Goal: Navigation & Orientation: Find specific page/section

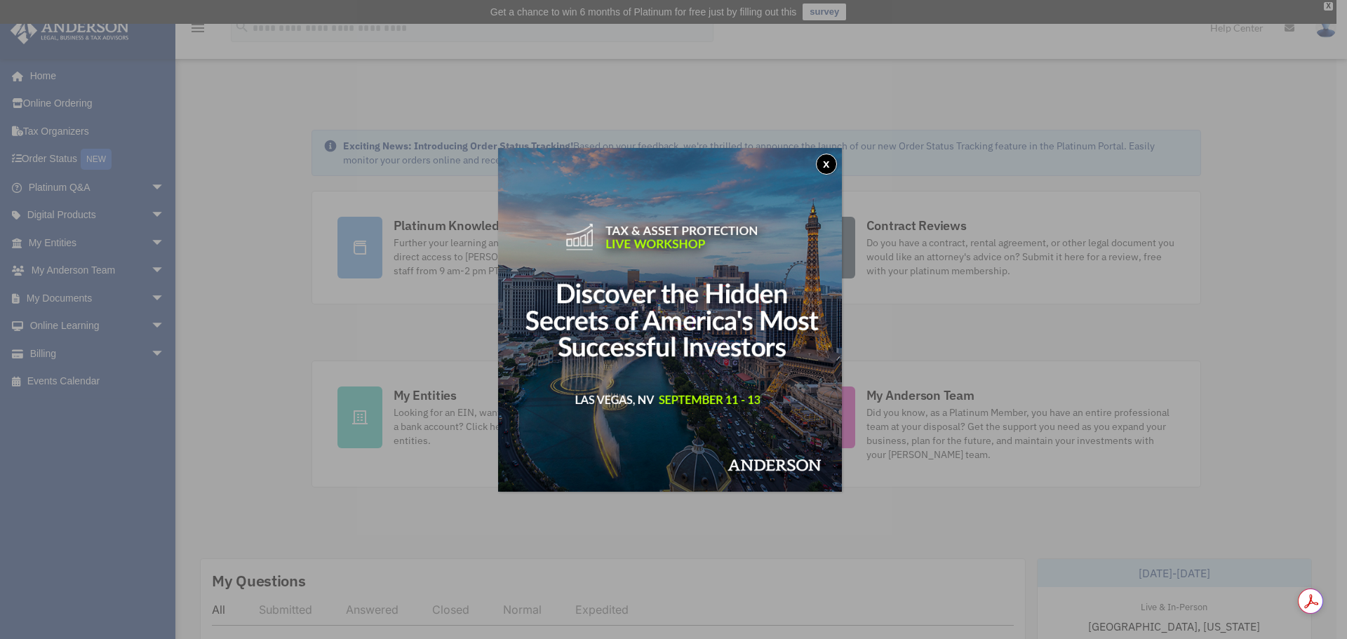
click at [834, 170] on button "x" at bounding box center [826, 164] width 21 height 21
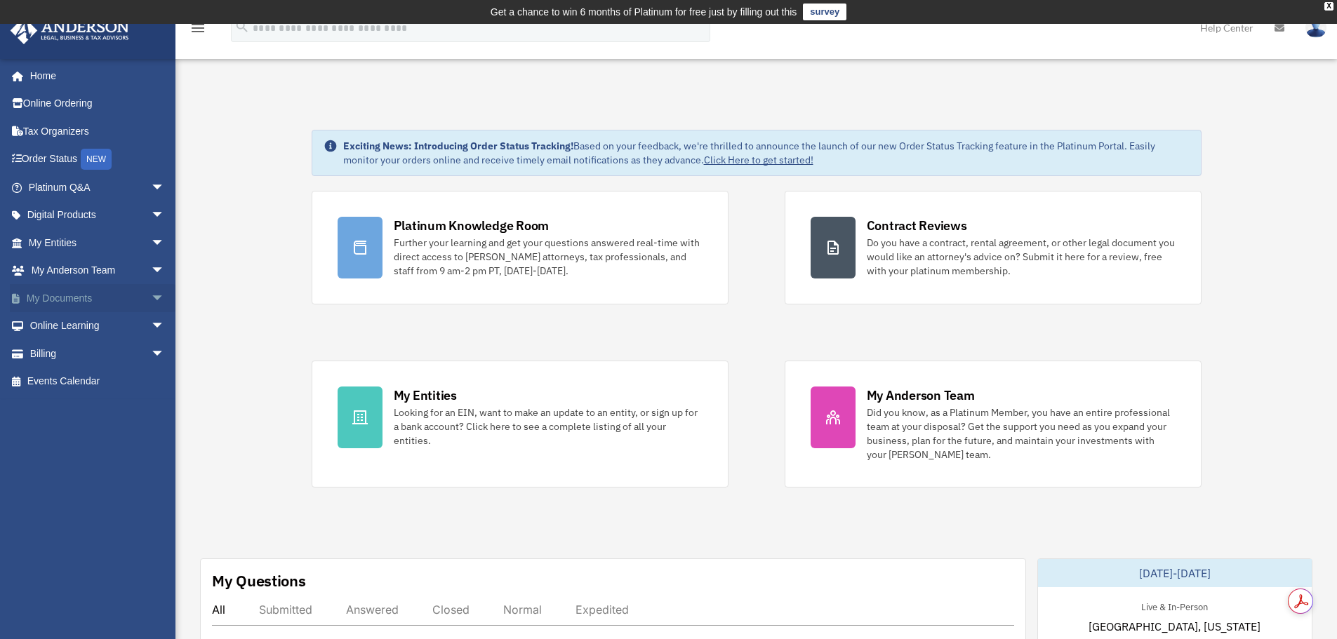
click at [55, 299] on link "My Documents arrow_drop_down" at bounding box center [98, 298] width 176 height 28
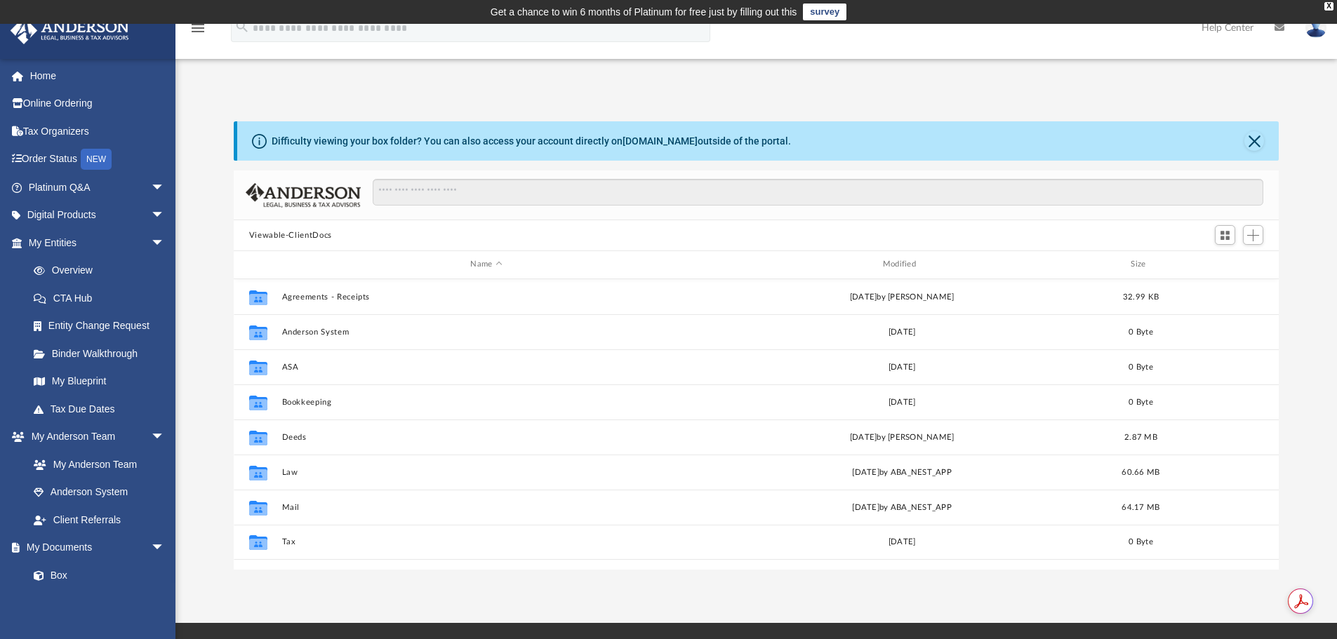
scroll to position [309, 1034]
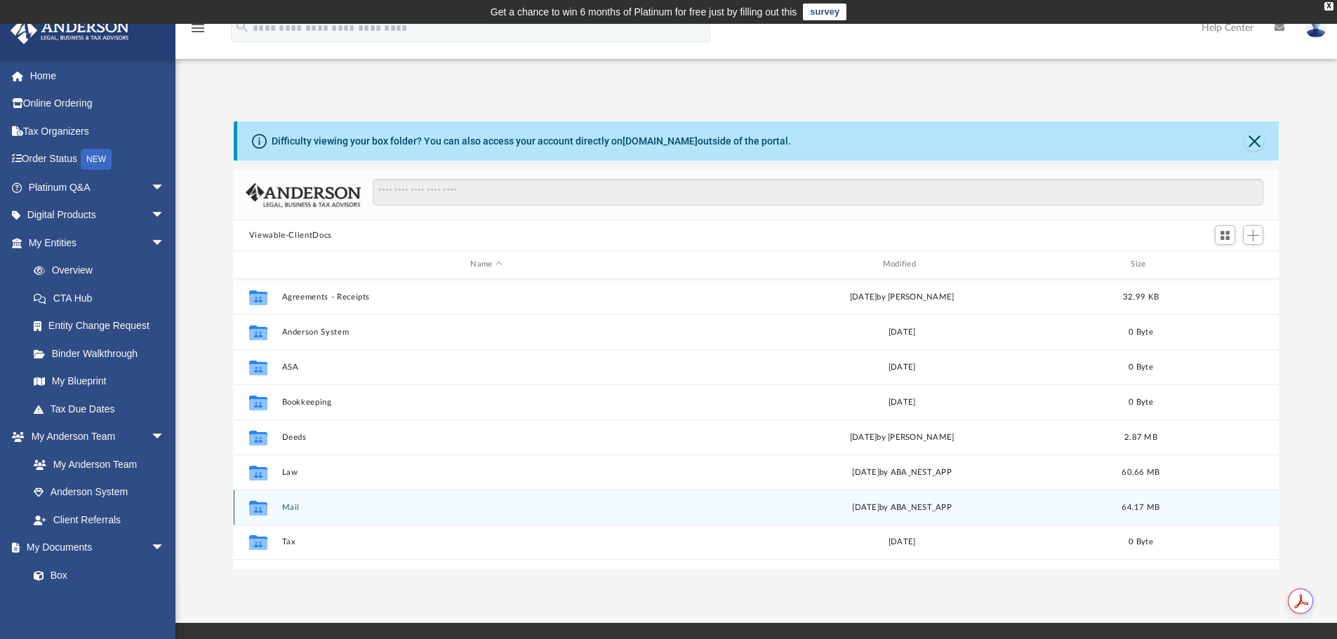
click at [277, 505] on div "Collaborated Folder Mail Fri Aug 29 2025 by ABA_NEST_APP 64.17 MB" at bounding box center [757, 507] width 1046 height 35
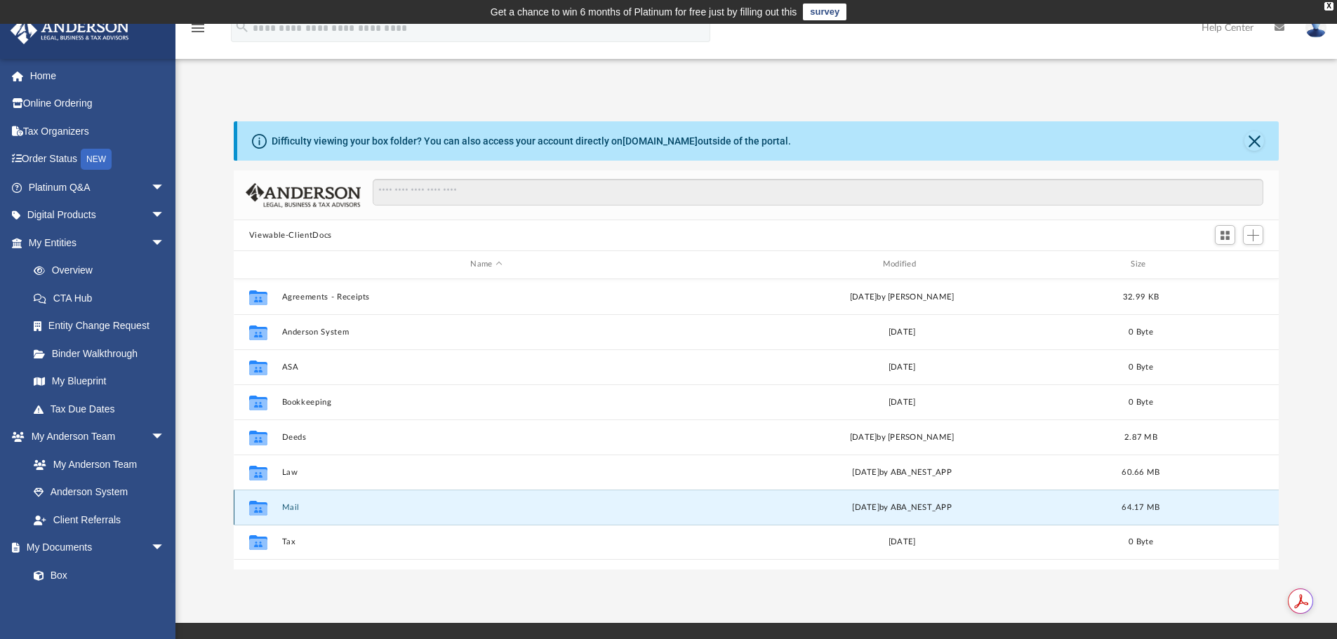
click at [288, 507] on button "Mail" at bounding box center [485, 507] width 409 height 9
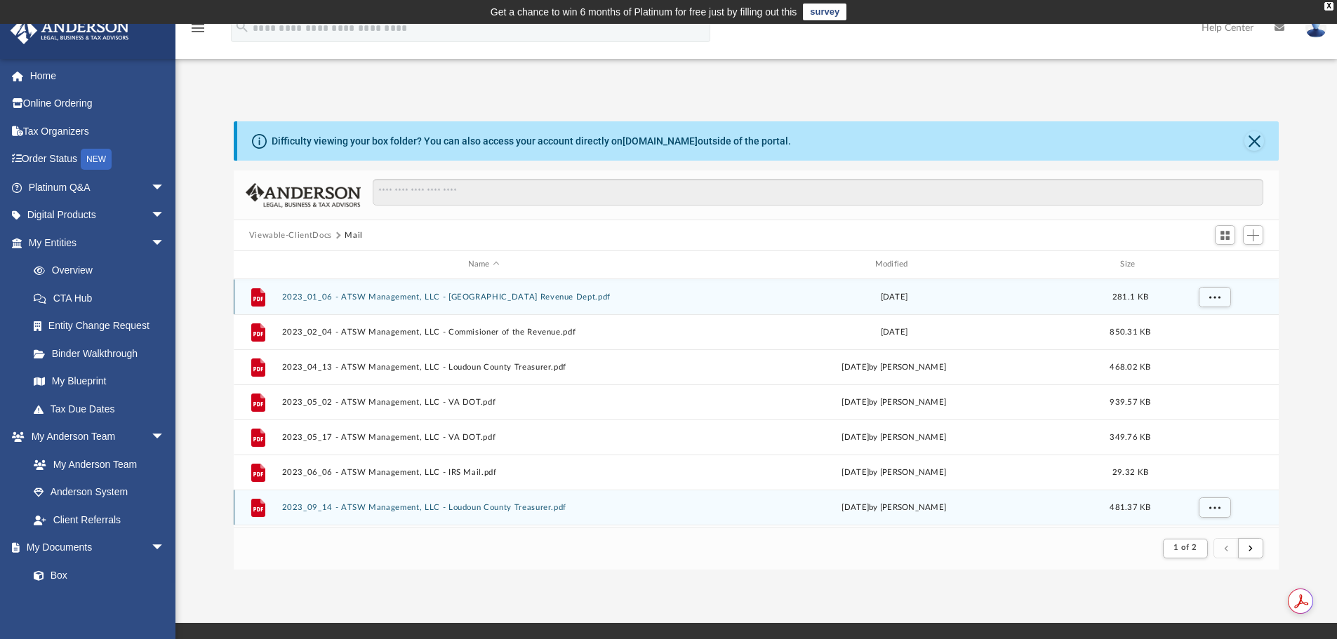
scroll to position [265, 1034]
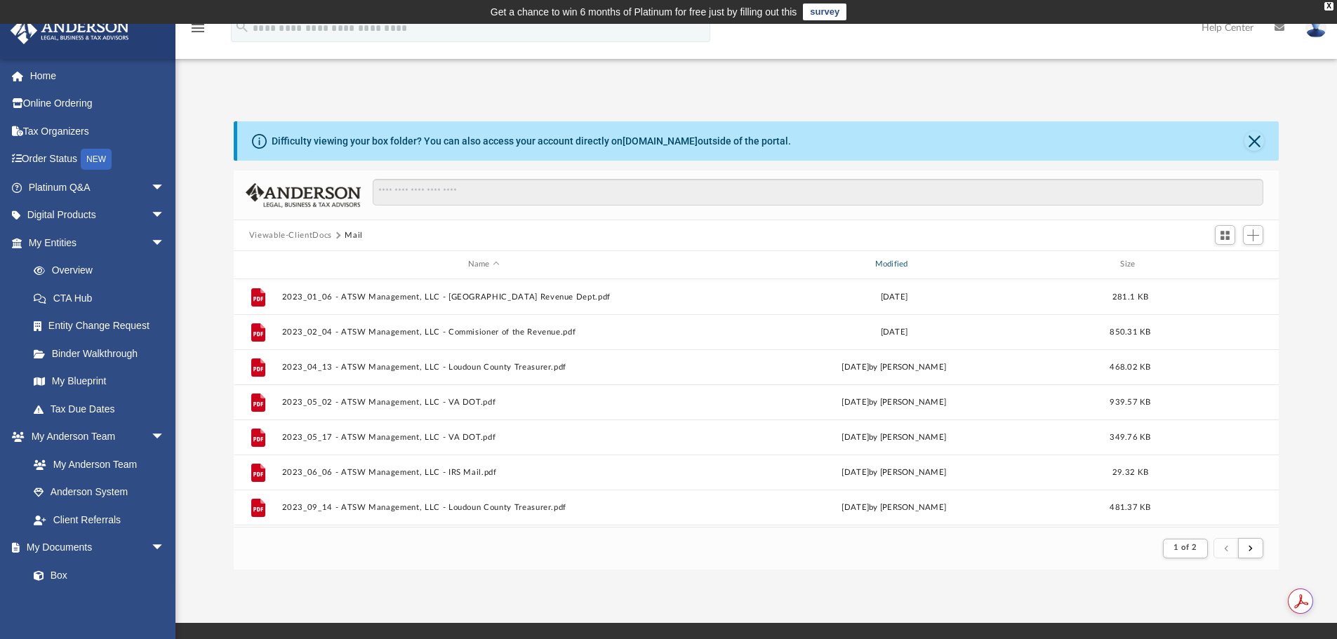
click at [891, 262] on div "Modified" at bounding box center [893, 264] width 404 height 13
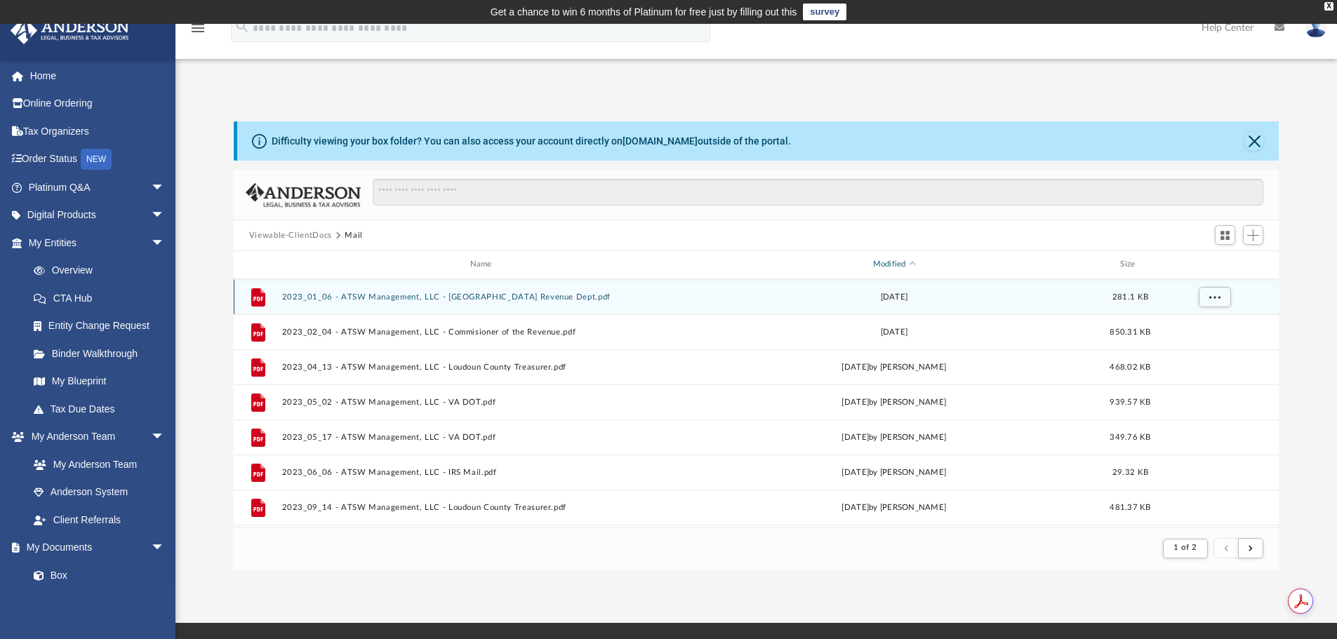
drag, startPoint x: 879, startPoint y: 265, endPoint x: 890, endPoint y: 300, distance: 37.3
click at [879, 265] on div "Modified" at bounding box center [893, 264] width 404 height 13
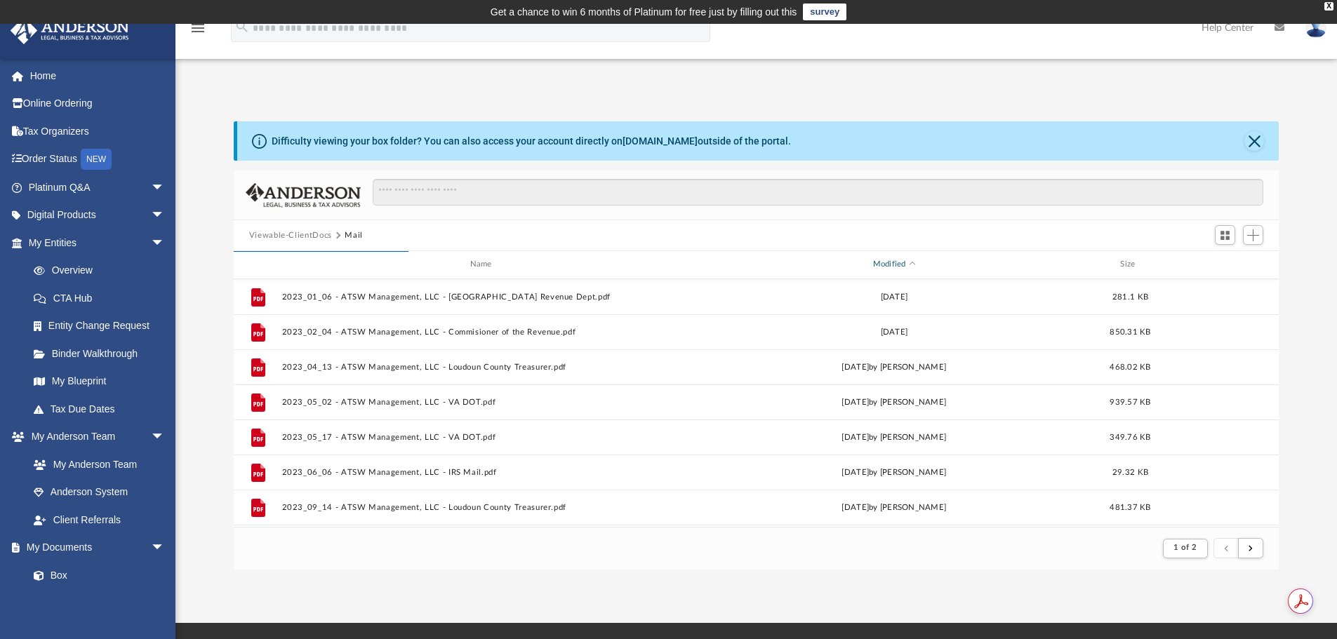
click at [891, 264] on div "Modified" at bounding box center [893, 264] width 404 height 13
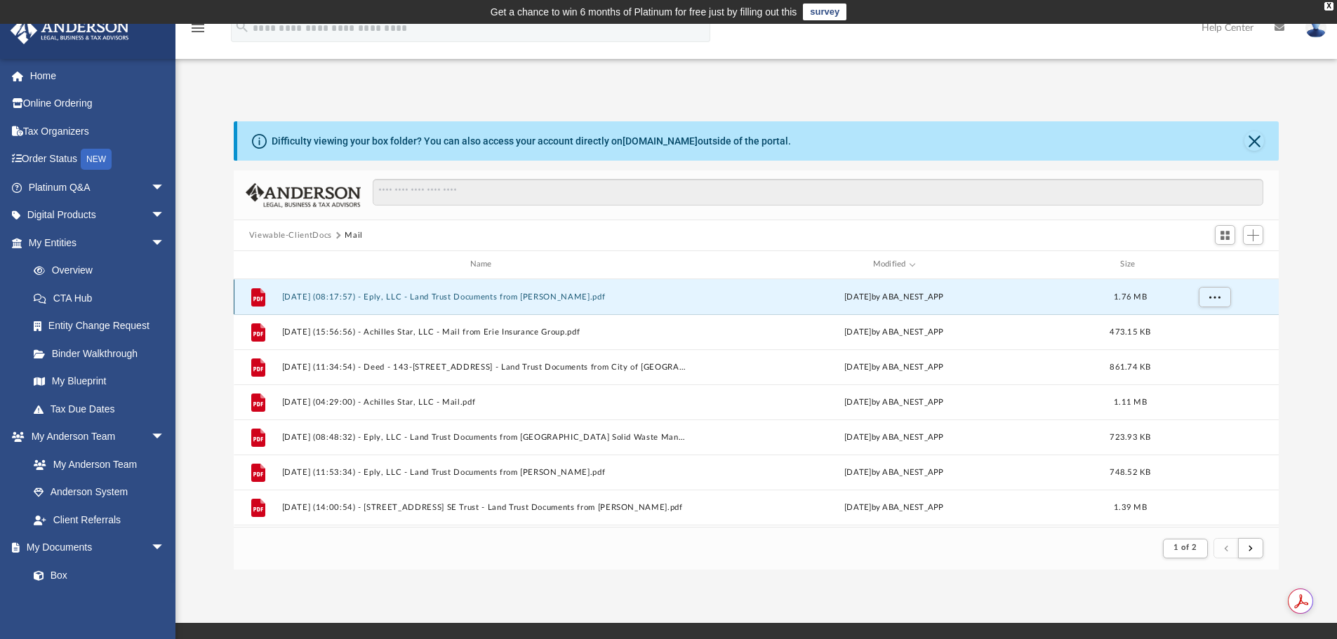
click at [415, 300] on button "2025.08.29 (08:17:57) - Eply, LLC - Land Trust Documents from Matthew H. Caldwe…" at bounding box center [483, 297] width 404 height 9
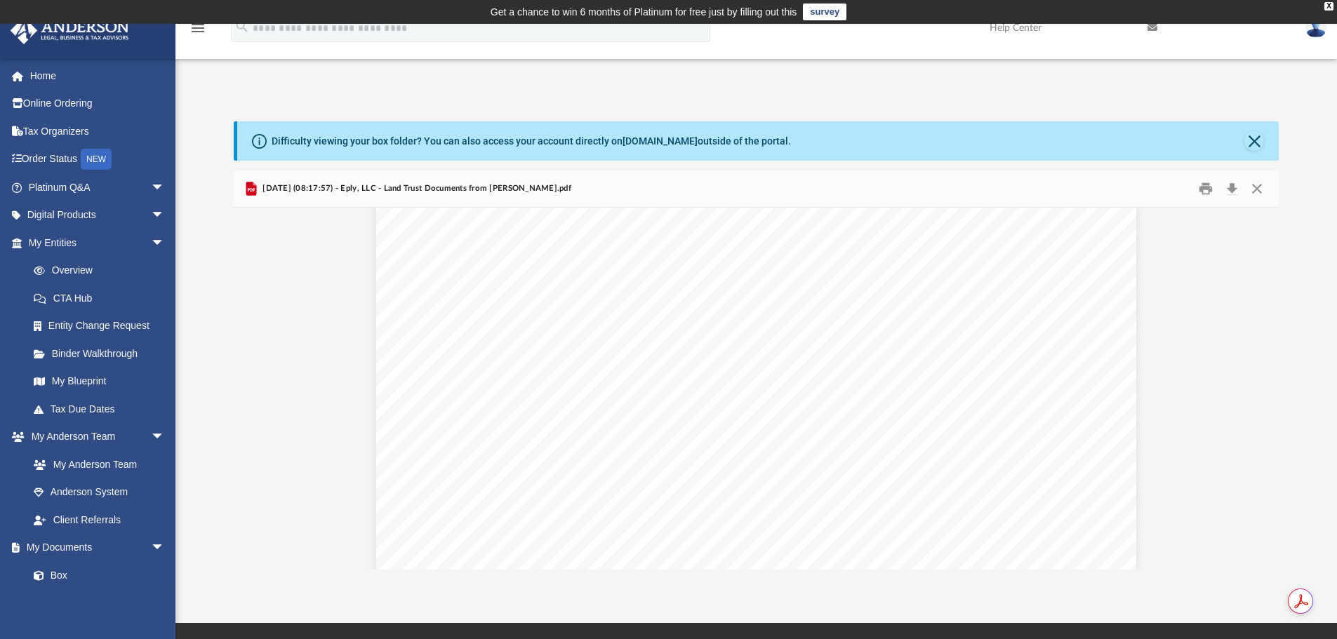
scroll to position [4337, 0]
